Goal: Obtain resource: Obtain resource

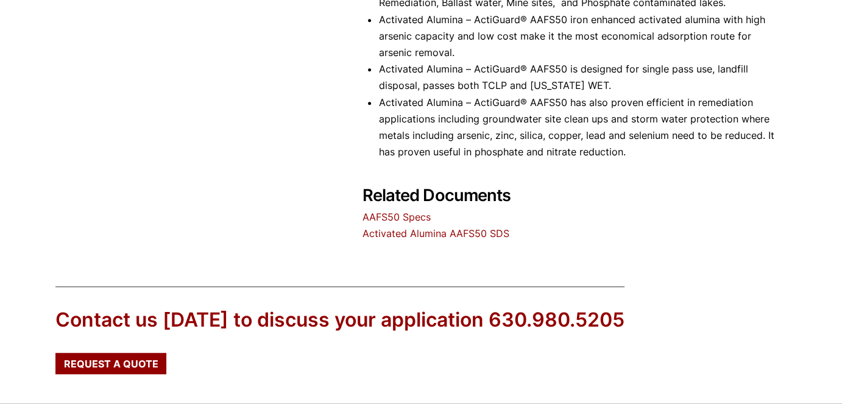
scroll to position [844, 0]
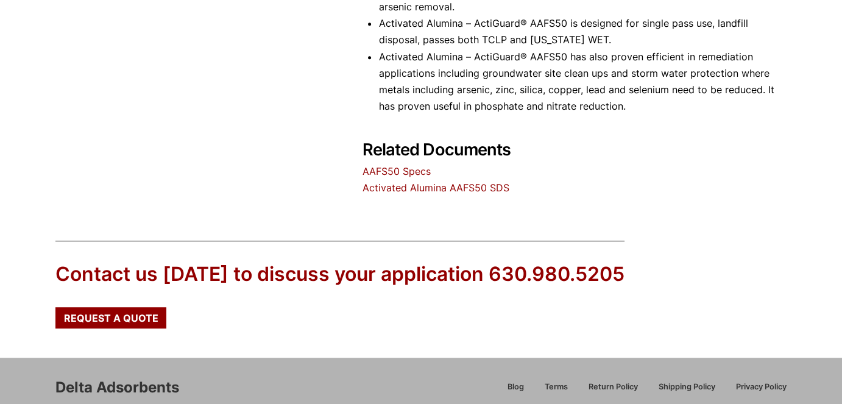
click at [404, 190] on link "Activated Alumina AAFS50 SDS" at bounding box center [435, 187] width 147 height 12
click at [396, 172] on link "AAFS50 Specs" at bounding box center [396, 171] width 68 height 12
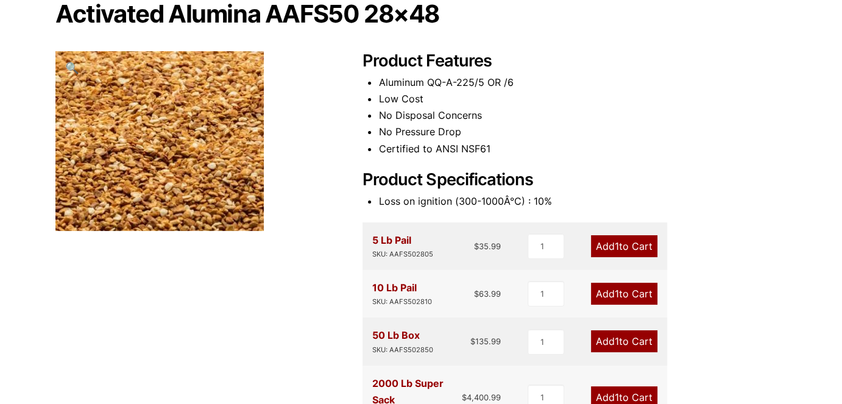
scroll to position [0, 0]
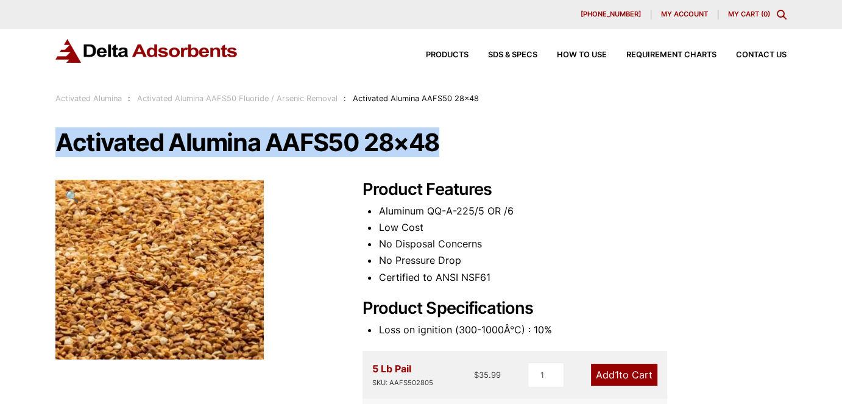
drag, startPoint x: 456, startPoint y: 144, endPoint x: 58, endPoint y: 159, distance: 397.4
copy h1 "Activated Alumina AAFS50 28×48"
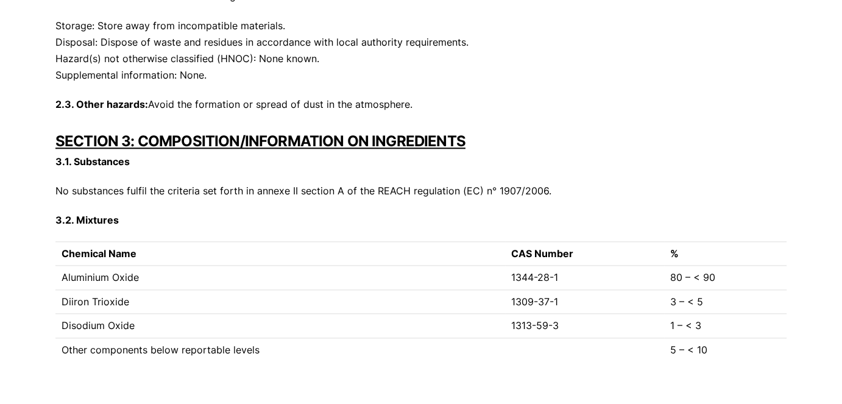
scroll to position [1520, 0]
